Goal: Task Accomplishment & Management: Manage account settings

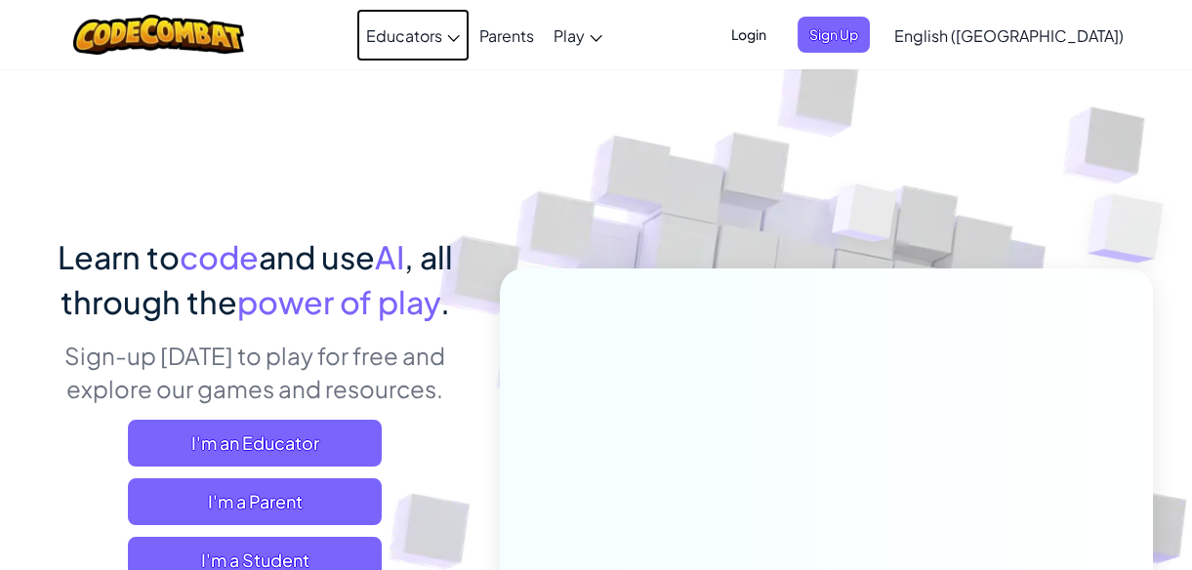
drag, startPoint x: 0, startPoint y: 0, endPoint x: 458, endPoint y: 22, distance: 458.3
click at [458, 22] on link "Educators" at bounding box center [412, 35] width 113 height 53
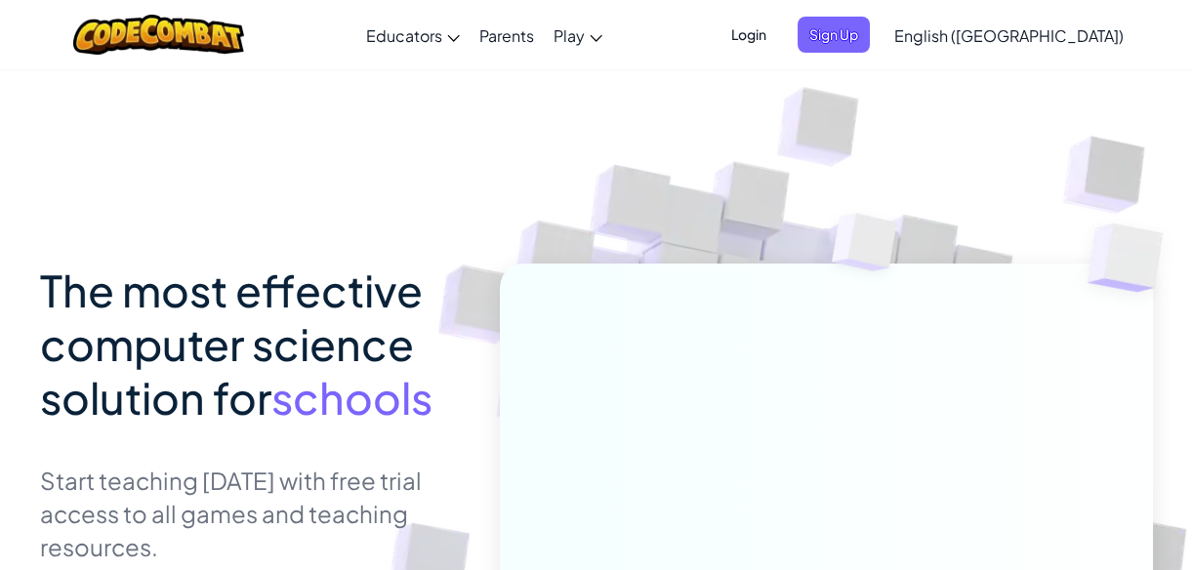
click at [778, 39] on span "Login" at bounding box center [748, 35] width 59 height 36
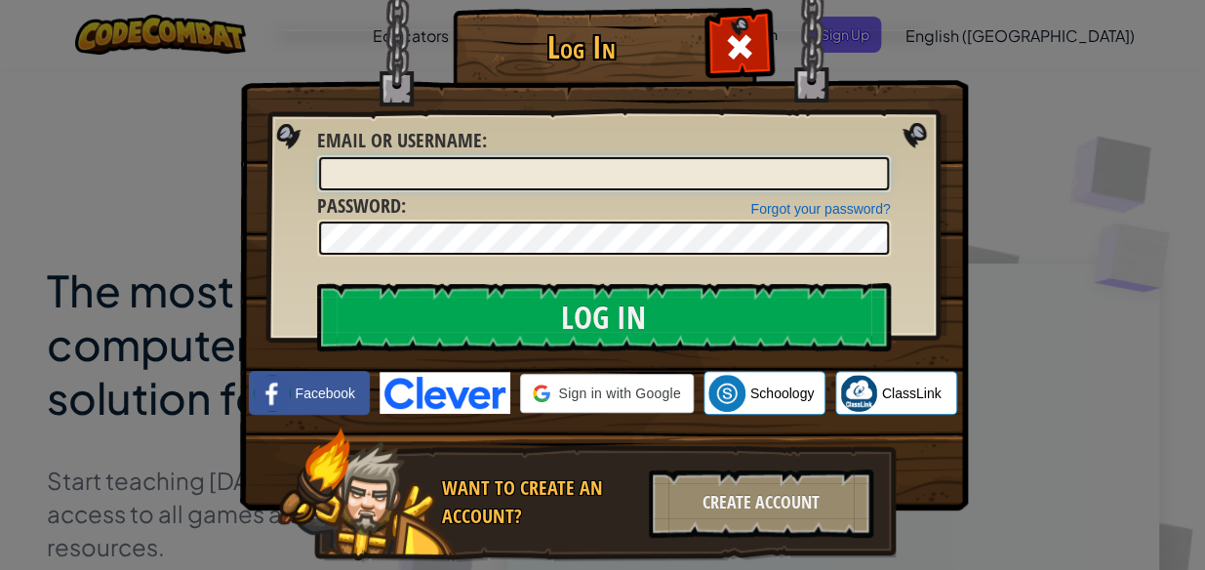
type input "Kamdyn71827H"
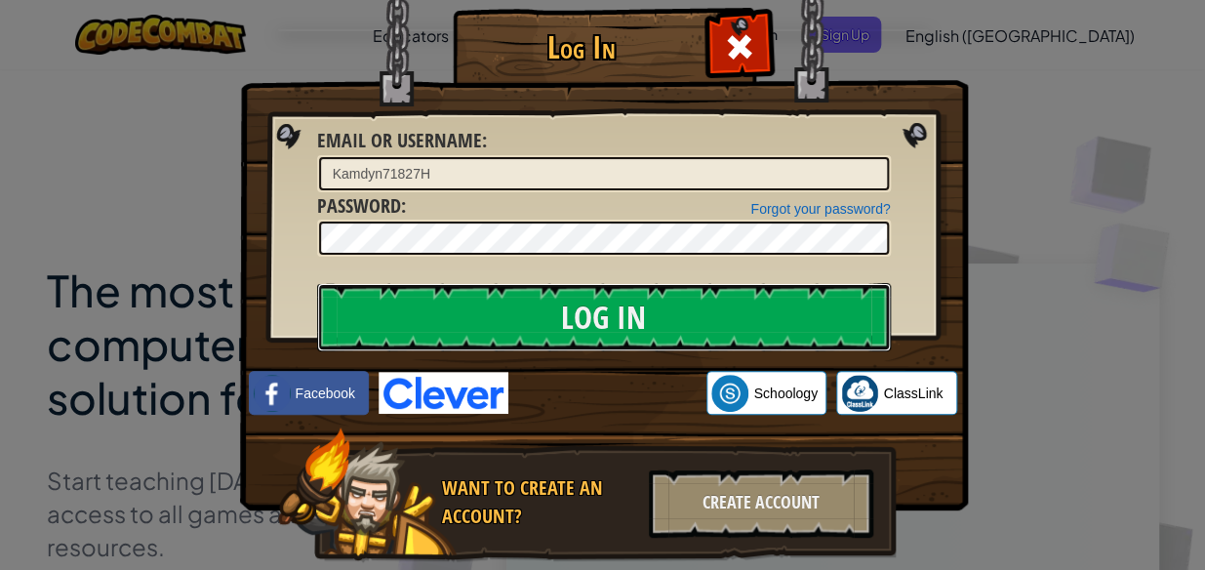
click at [717, 328] on input "Log In" at bounding box center [604, 317] width 574 height 68
